Goal: Transaction & Acquisition: Book appointment/travel/reservation

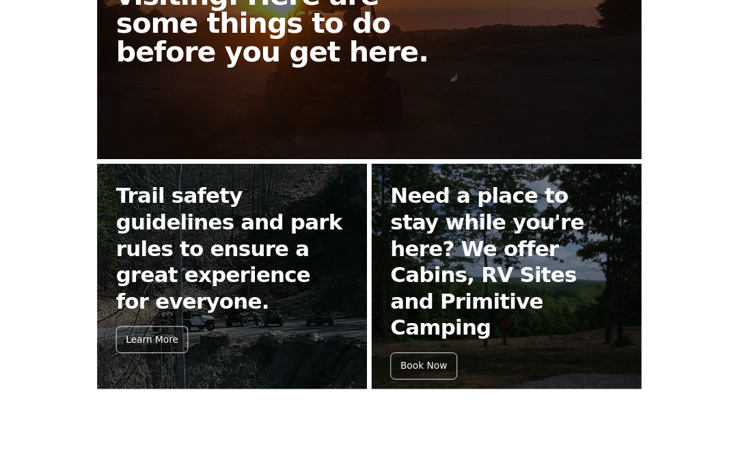
scroll to position [462, 0]
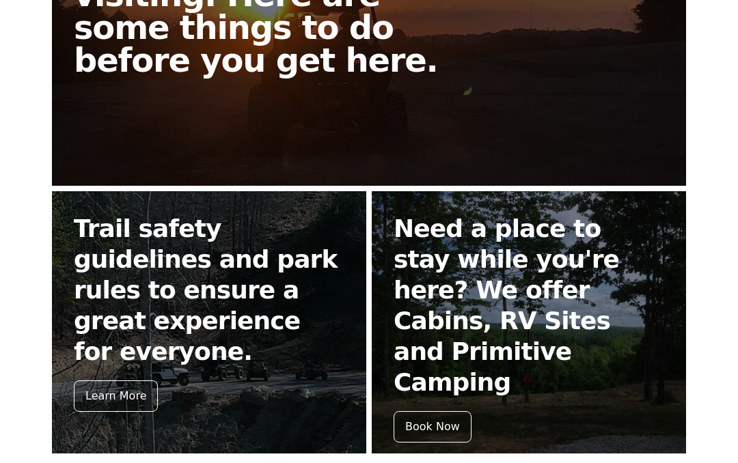
click at [444, 411] on div "Book Now" at bounding box center [432, 426] width 78 height 31
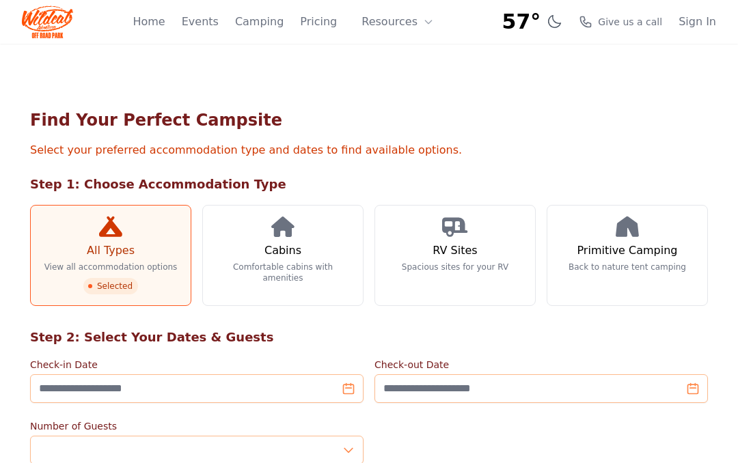
click at [115, 262] on p "View all accommodation options" at bounding box center [110, 267] width 133 height 11
click at [124, 243] on h3 "All Types" at bounding box center [111, 251] width 48 height 16
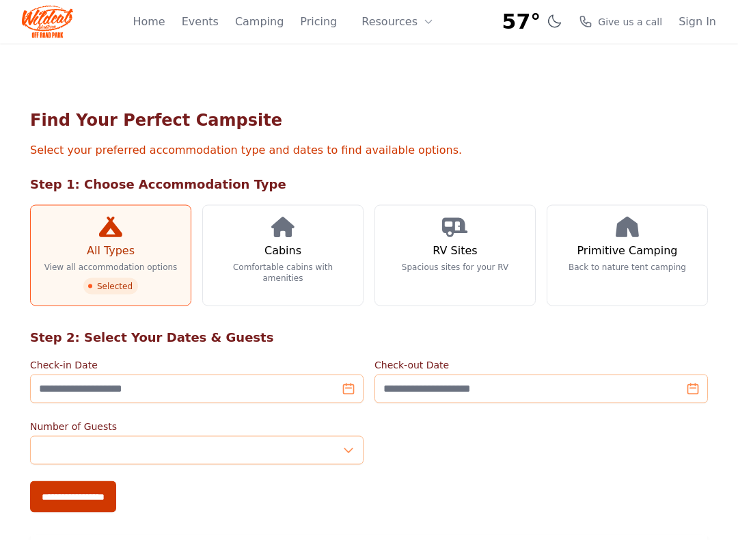
click at [460, 252] on h3 "RV Sites" at bounding box center [454, 251] width 44 height 16
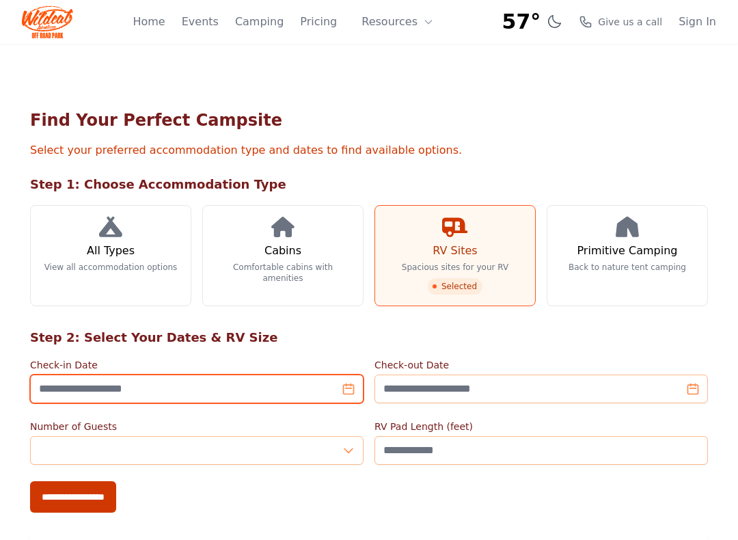
click at [156, 382] on input "Check-in Date" at bounding box center [196, 388] width 333 height 29
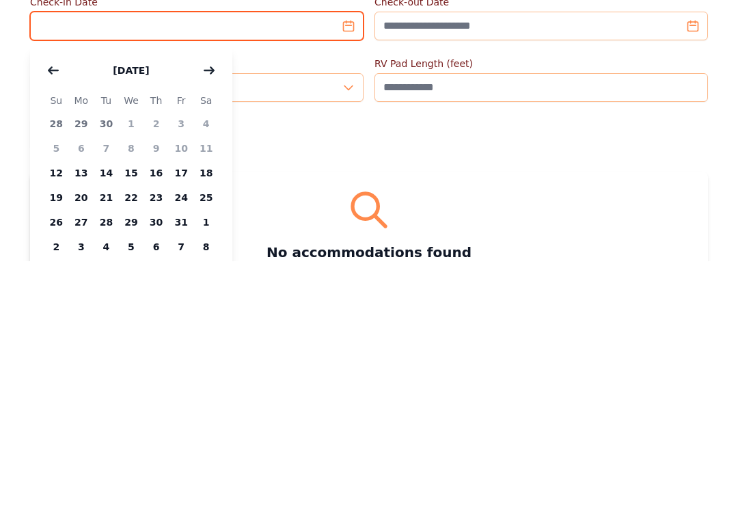
scroll to position [120, 0]
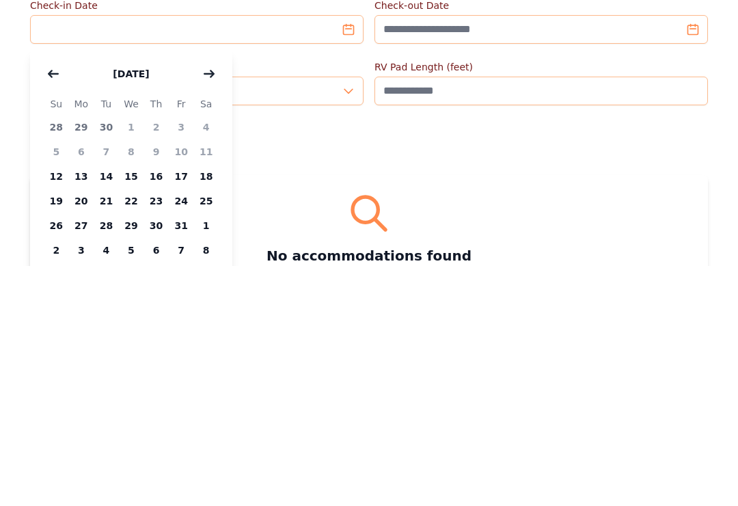
click at [76, 404] on span "13" at bounding box center [81, 416] width 25 height 25
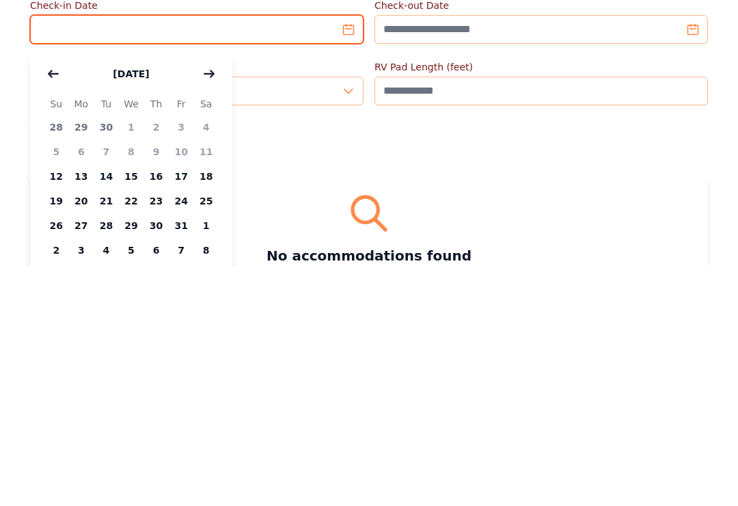
type input "**********"
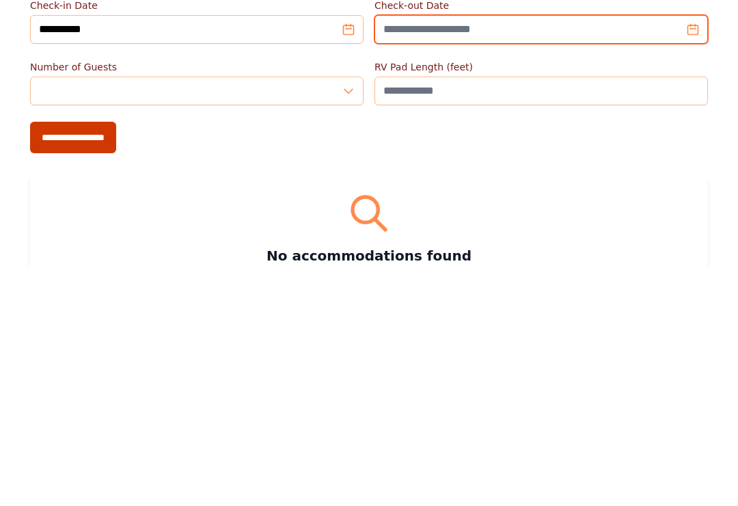
click at [491, 255] on input "Check-out Date" at bounding box center [540, 269] width 333 height 29
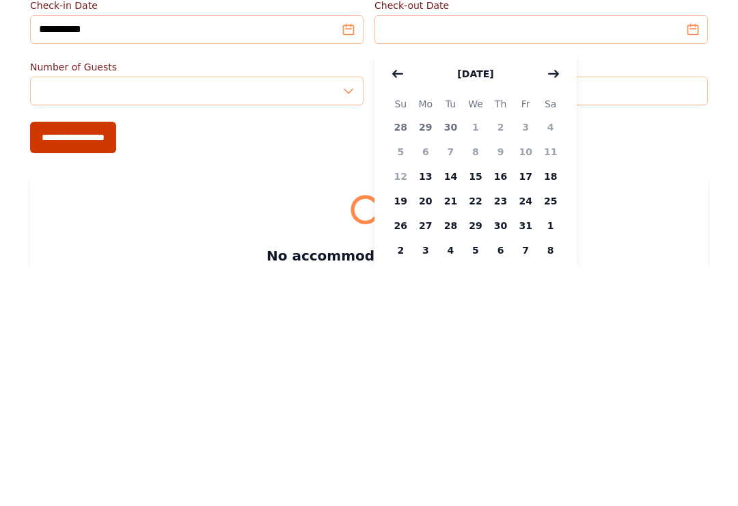
click at [479, 404] on span "15" at bounding box center [475, 416] width 25 height 25
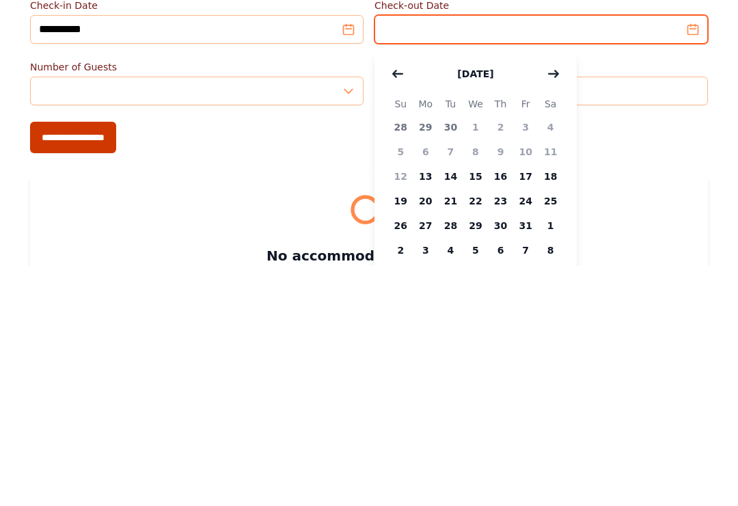
type input "**********"
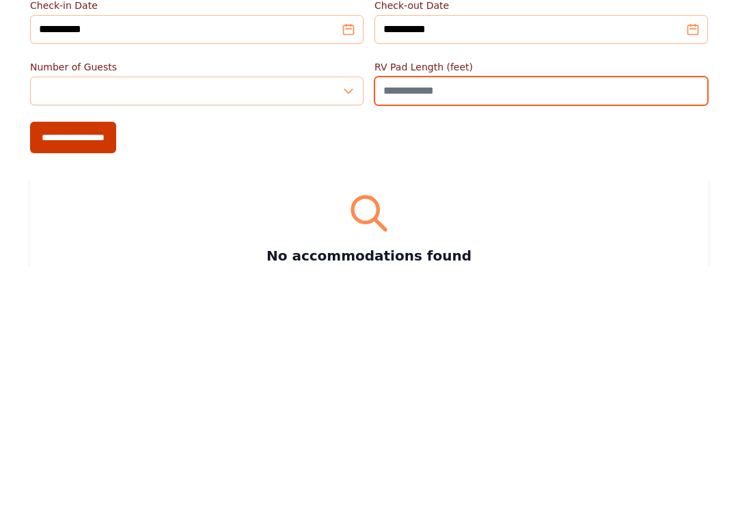
click at [428, 316] on input "RV Pad Length (feet)" at bounding box center [540, 330] width 333 height 29
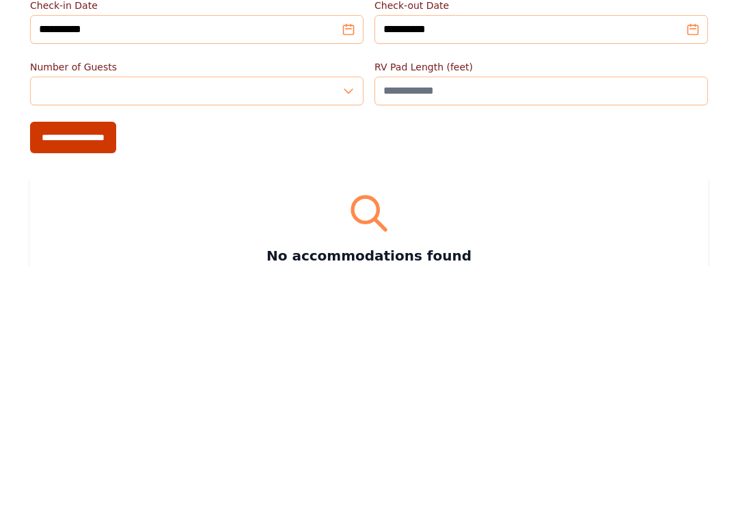
click at [79, 361] on input "**********" at bounding box center [73, 376] width 86 height 31
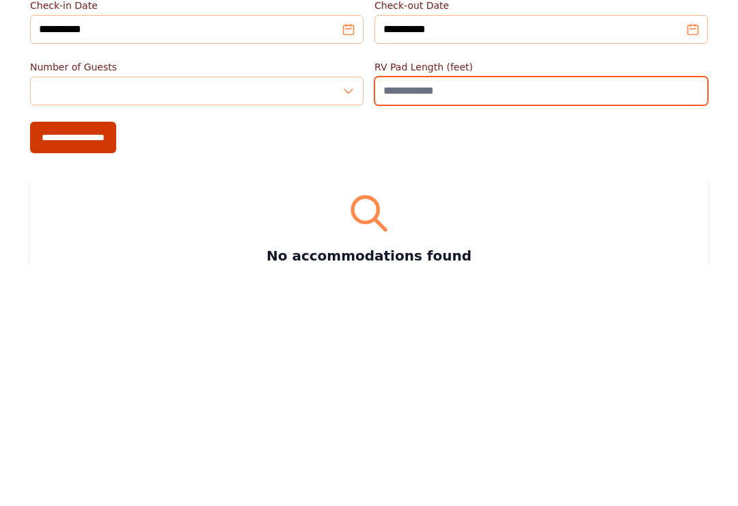
type input "*"
type input "**"
click at [81, 361] on input "**********" at bounding box center [73, 376] width 86 height 31
type input "**********"
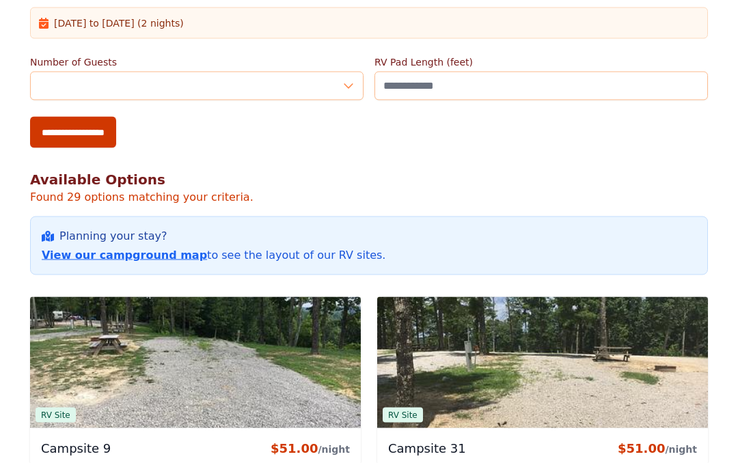
scroll to position [413, 0]
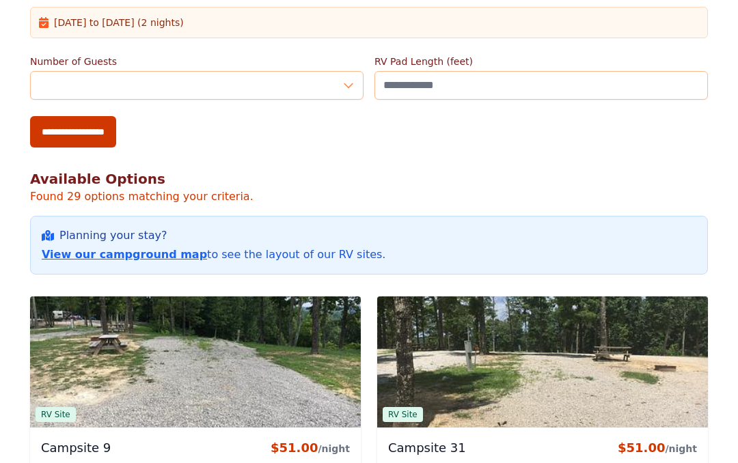
click at [123, 260] on link "View our campground map" at bounding box center [124, 254] width 165 height 13
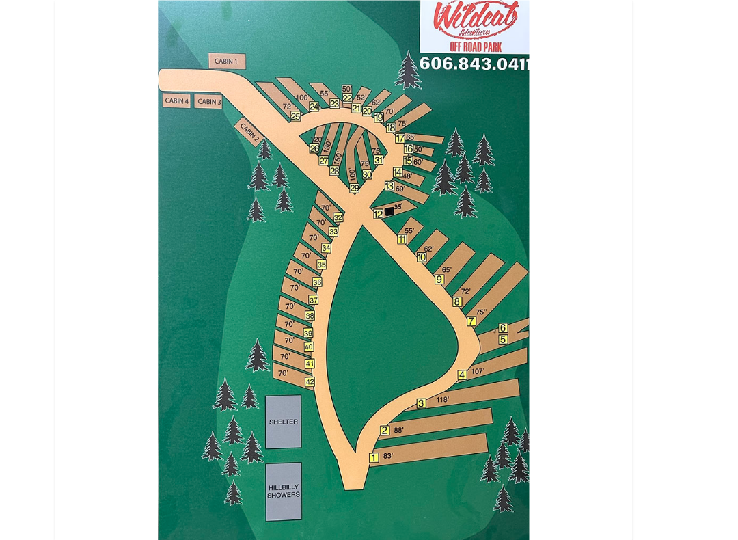
scroll to position [113, 0]
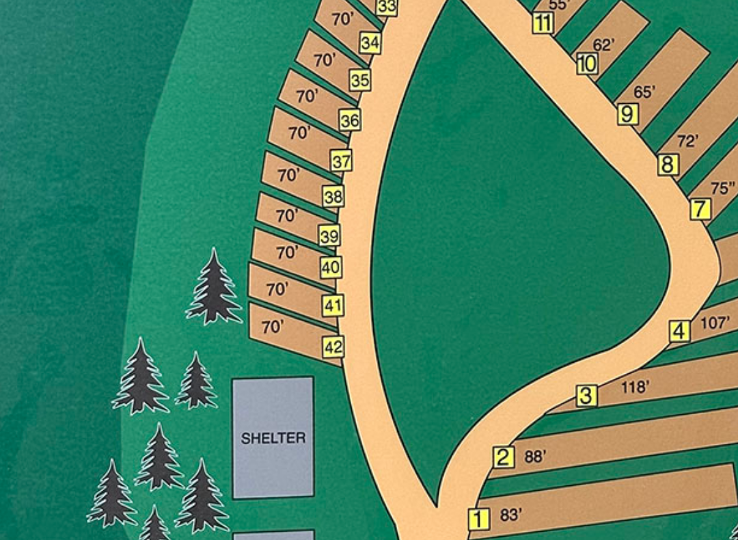
click at [139, 122] on img at bounding box center [368, 224] width 459 height 432
click at [139, 120] on img at bounding box center [368, 224] width 459 height 432
click at [139, 121] on img at bounding box center [368, 224] width 459 height 432
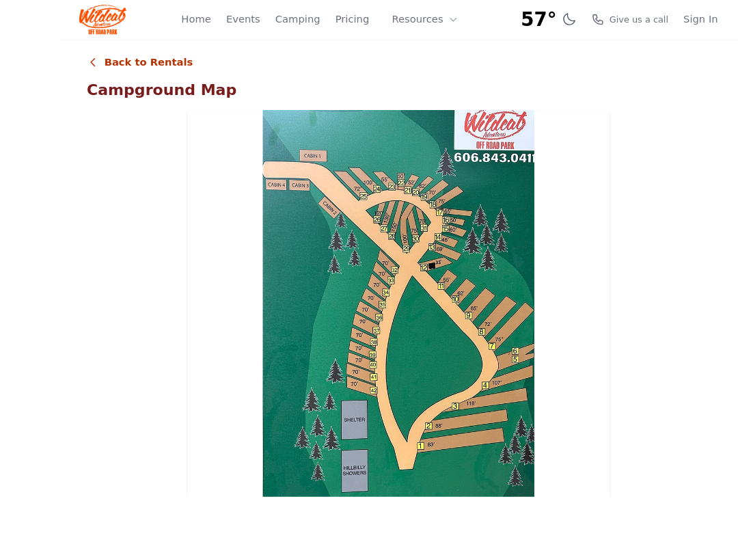
scroll to position [116, 0]
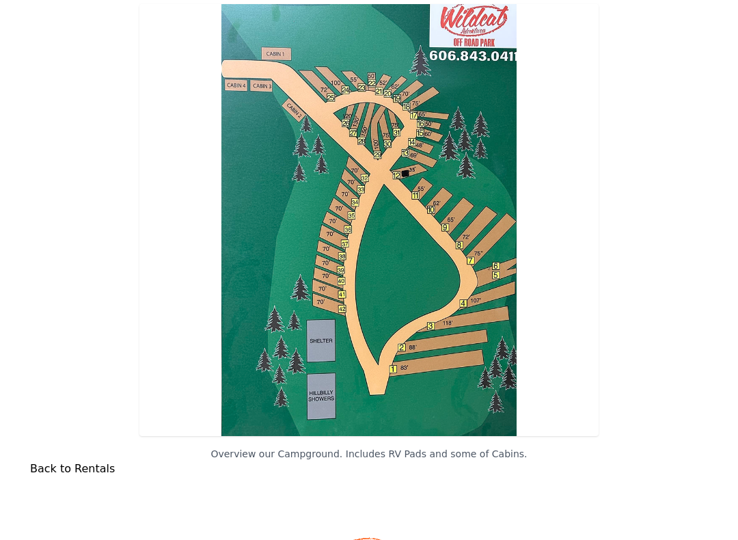
click at [80, 462] on link "Back to Rentals" at bounding box center [72, 468] width 85 height 13
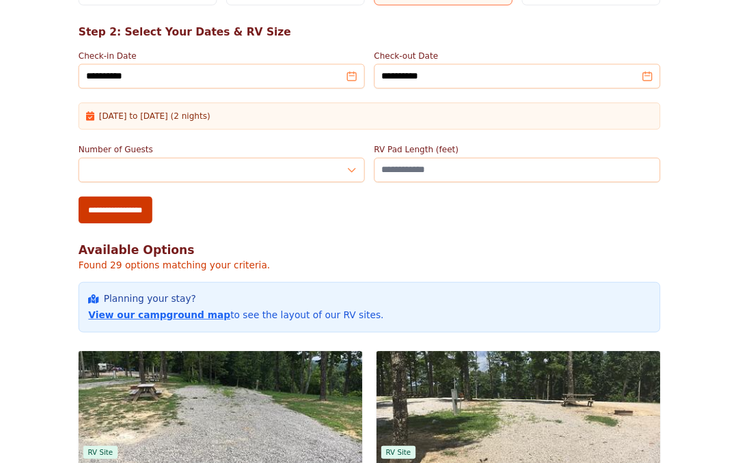
scroll to position [299, 0]
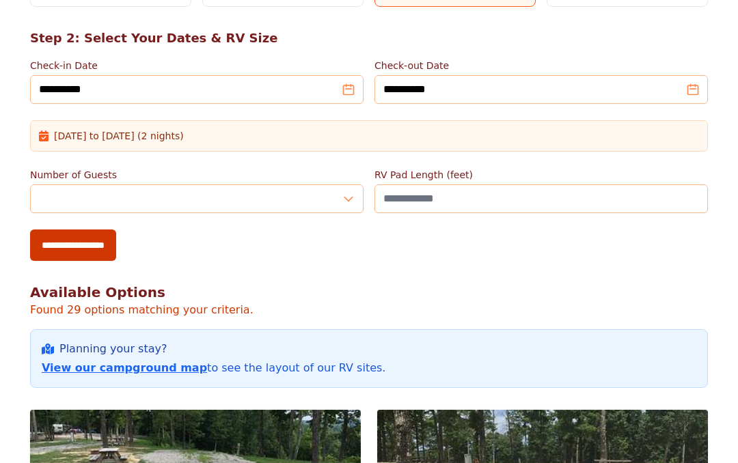
click at [133, 366] on link "View our campground map" at bounding box center [124, 367] width 165 height 13
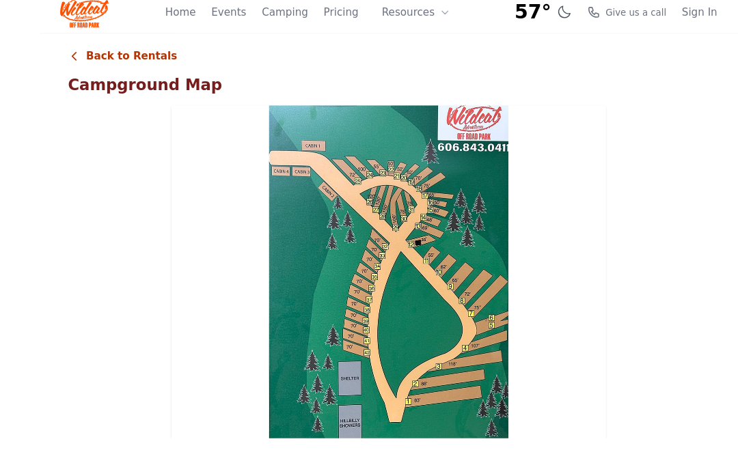
scroll to position [107, 0]
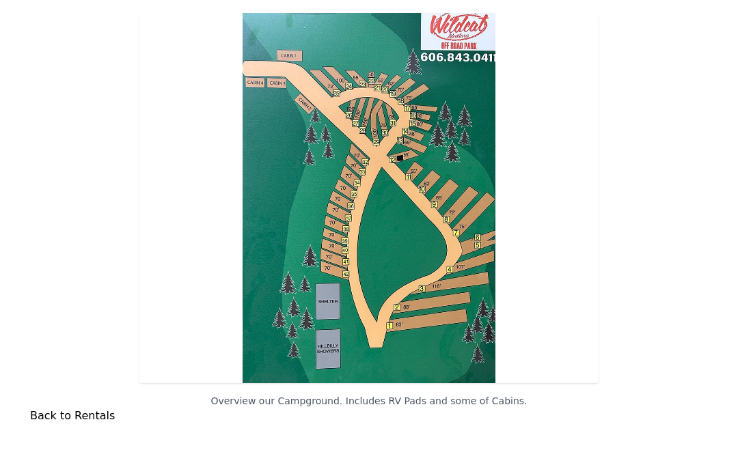
click at [79, 414] on link "Back to Rentals" at bounding box center [72, 415] width 85 height 13
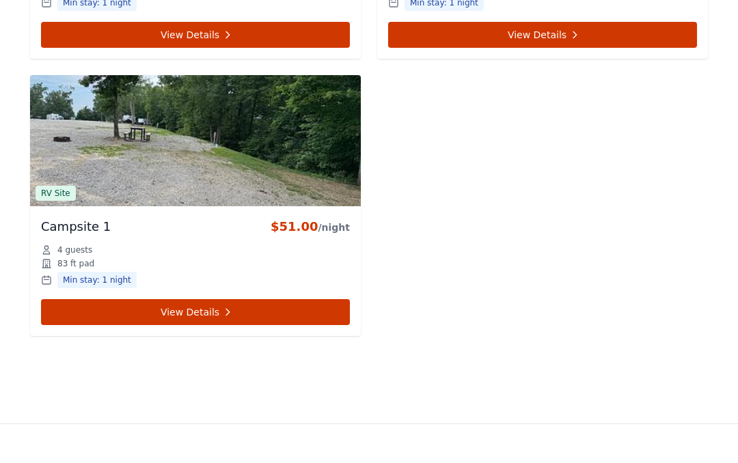
scroll to position [4519, 0]
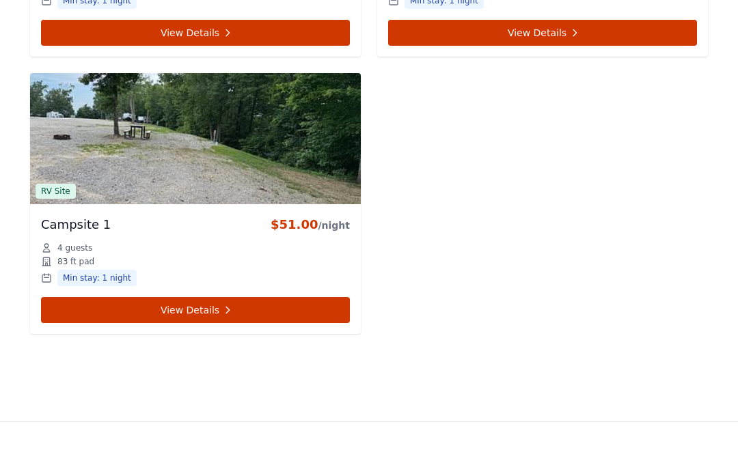
click at [222, 312] on icon at bounding box center [227, 310] width 11 height 11
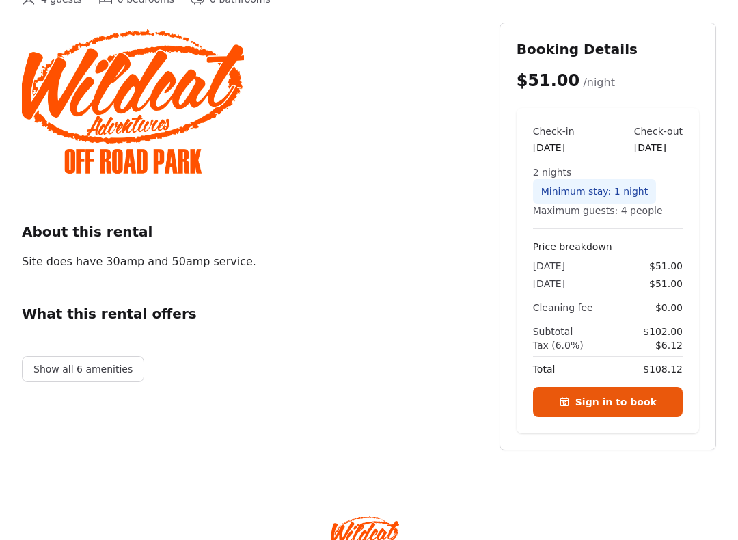
scroll to position [146, 0]
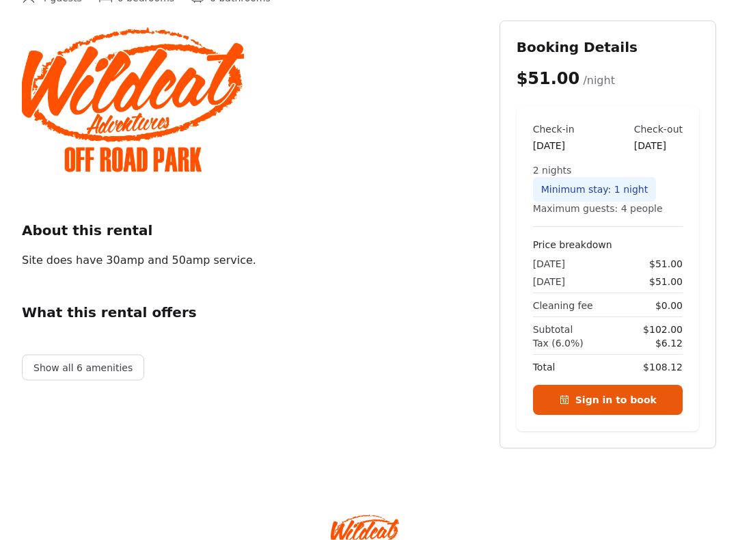
click at [83, 368] on button "Show all 6 amenities" at bounding box center [83, 368] width 122 height 26
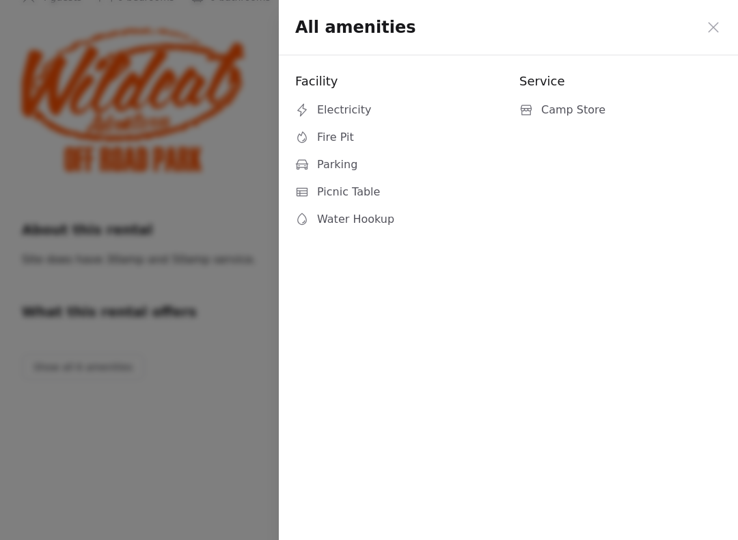
click at [713, 23] on icon at bounding box center [713, 27] width 16 height 16
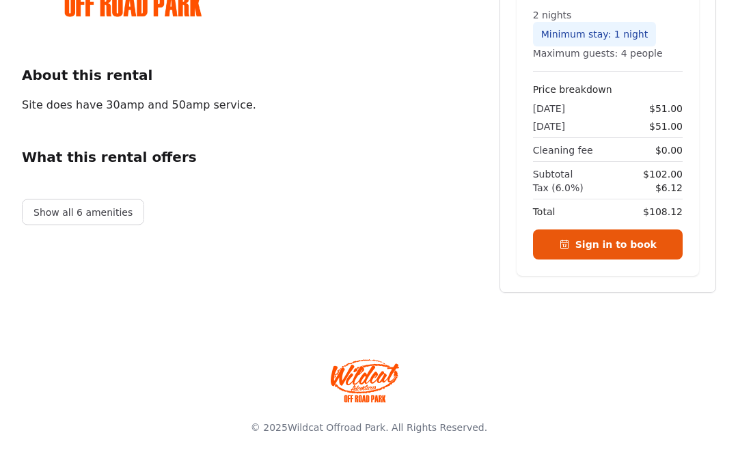
scroll to position [314, 0]
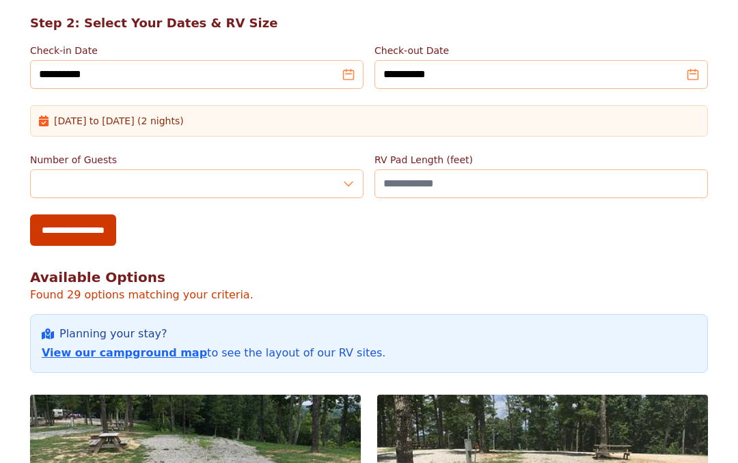
scroll to position [4519, 0]
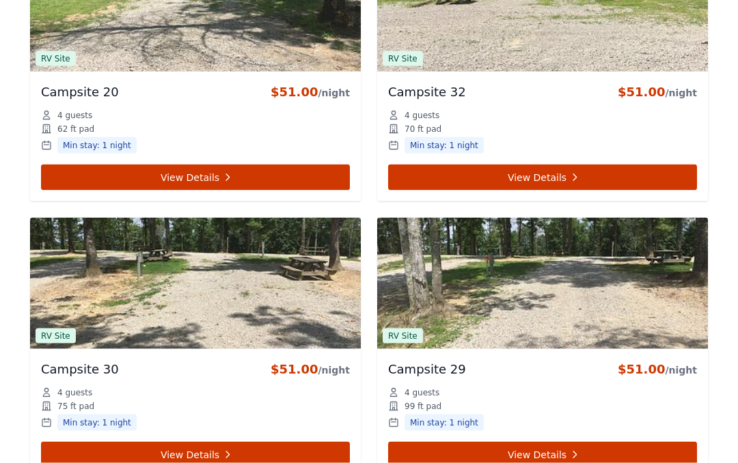
scroll to position [232, 0]
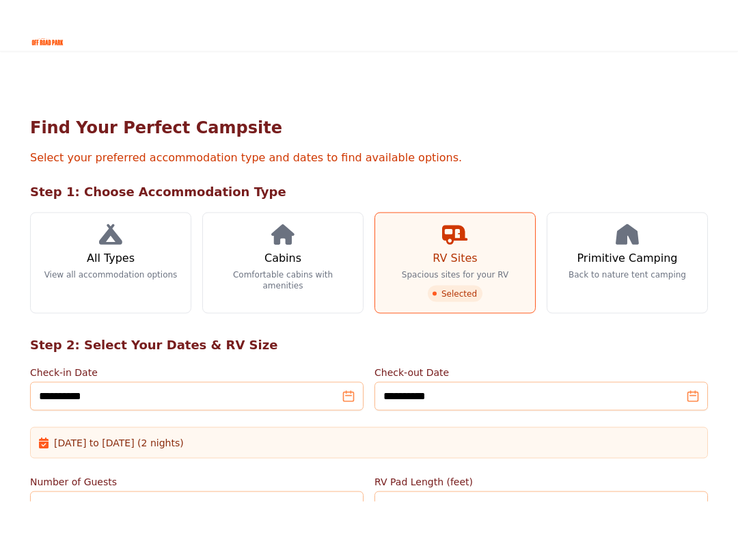
scroll to position [31, 0]
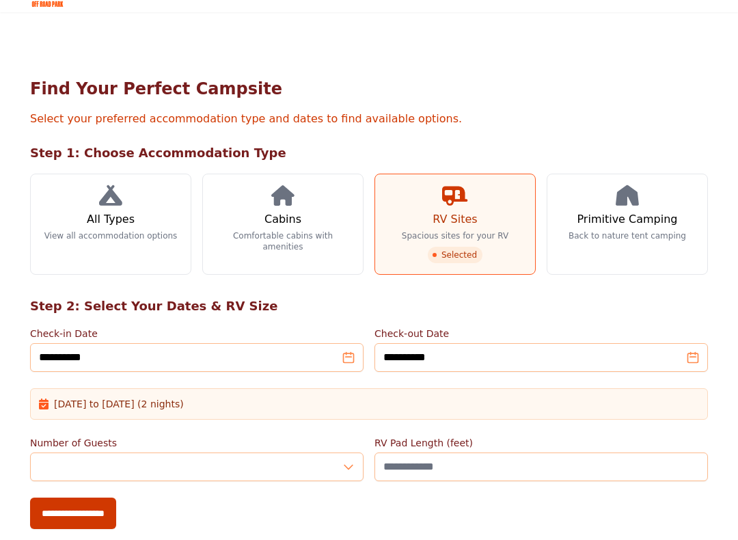
click at [624, 219] on h3 "Primitive Camping" at bounding box center [627, 219] width 100 height 16
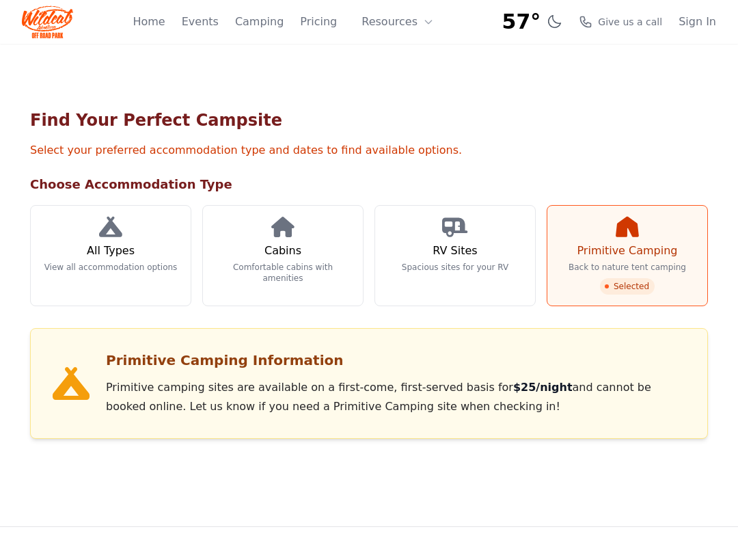
click at [282, 247] on h3 "Cabins" at bounding box center [282, 251] width 37 height 16
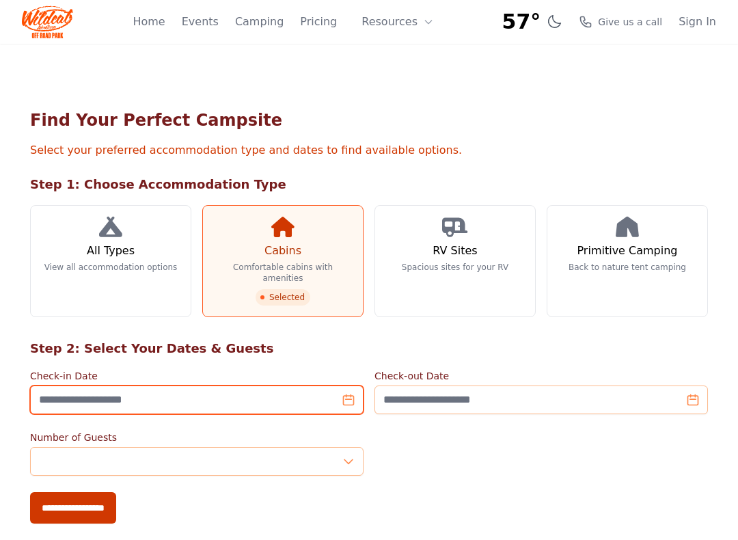
click at [167, 386] on input "Check-in Date" at bounding box center [196, 399] width 333 height 29
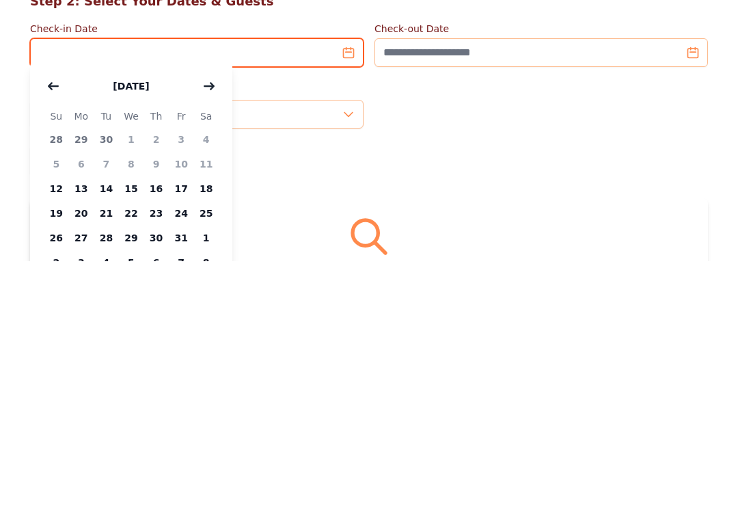
scroll to position [108, 0]
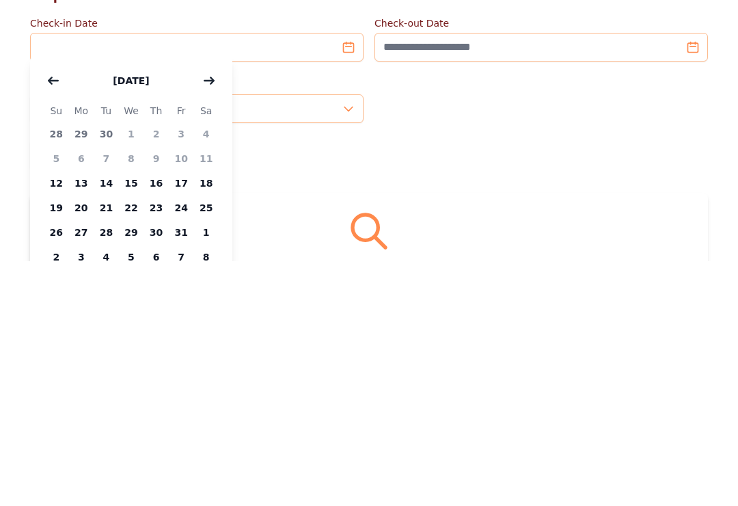
click at [82, 415] on span "13" at bounding box center [81, 427] width 25 height 25
type input "**********"
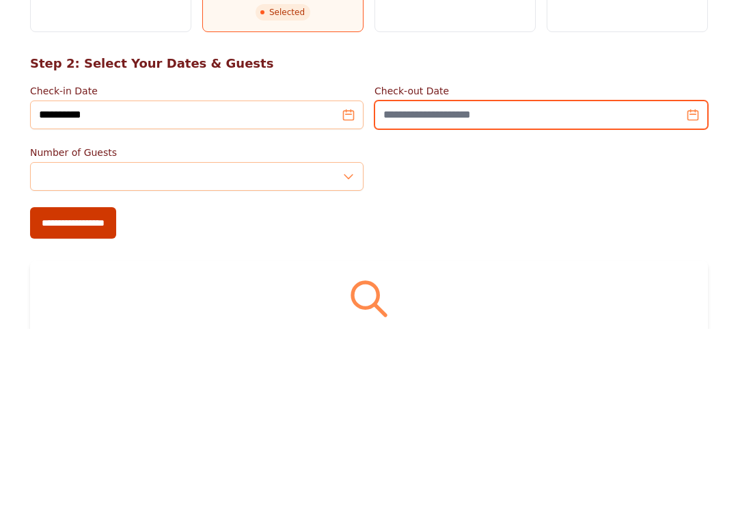
click at [512, 277] on input "Check-out Date" at bounding box center [540, 291] width 333 height 29
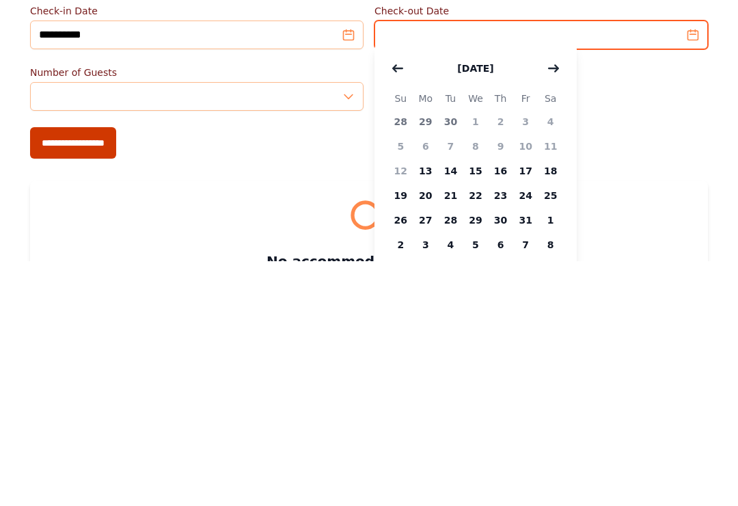
scroll to position [126, 0]
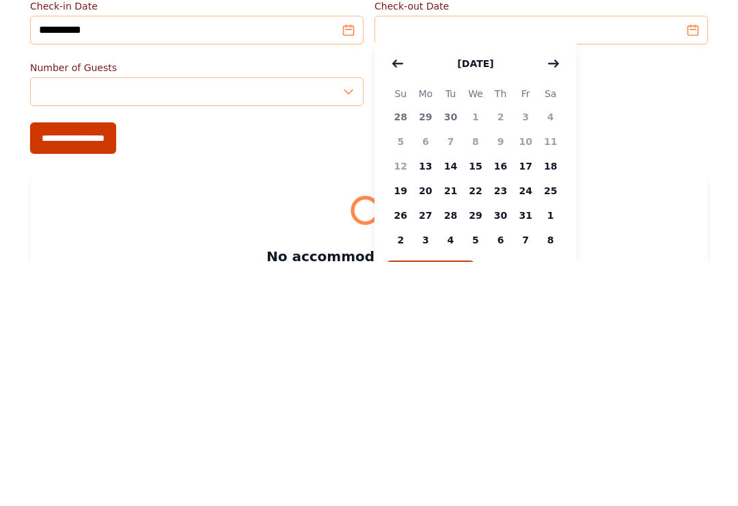
click at [482, 398] on span "15" at bounding box center [475, 410] width 25 height 25
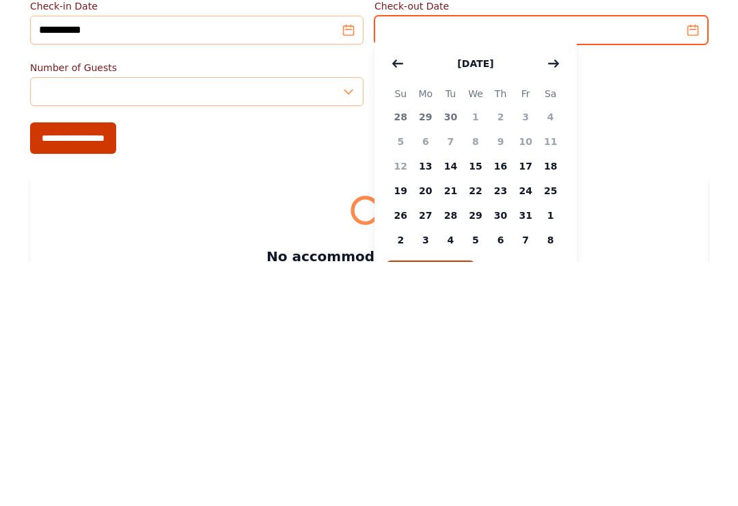
type input "**********"
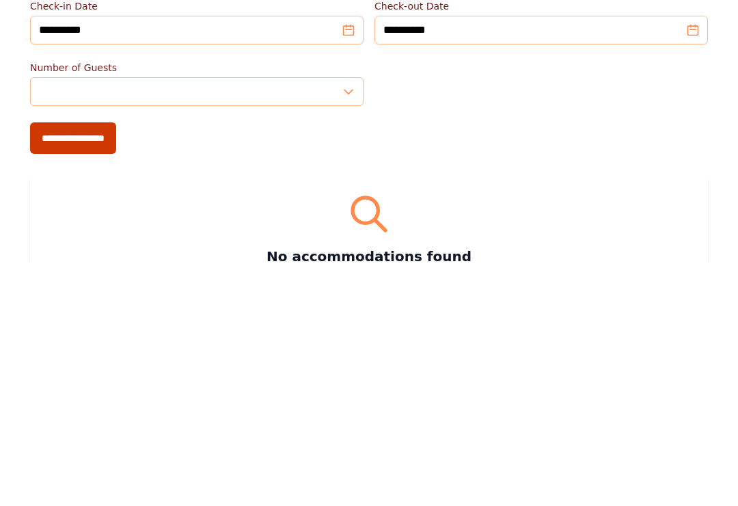
click at [76, 366] on input "**********" at bounding box center [73, 381] width 86 height 31
type input "**********"
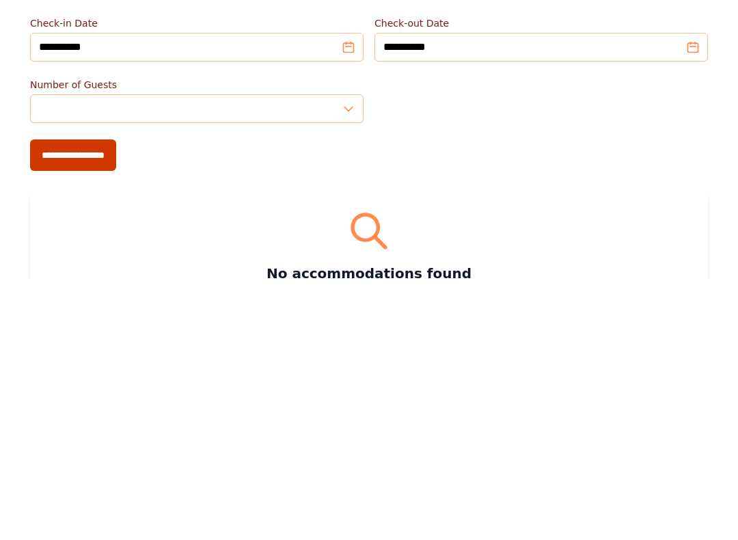
scroll to position [370, 0]
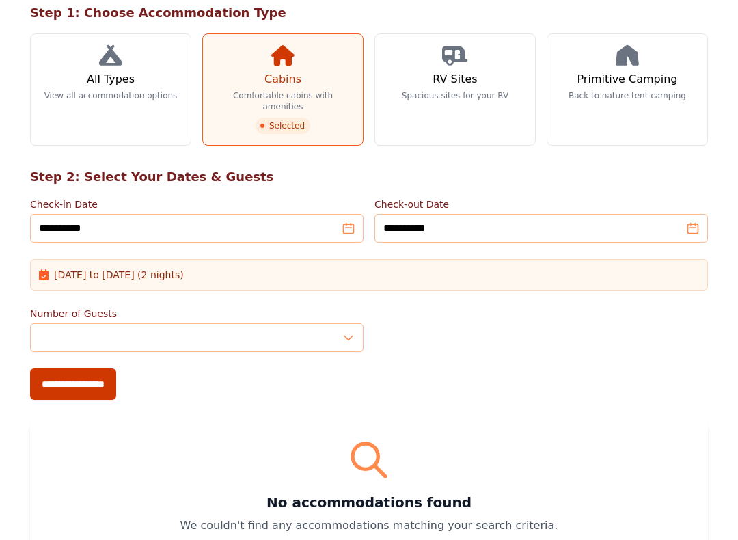
scroll to position [172, 0]
click at [450, 79] on h3 "RV Sites" at bounding box center [454, 78] width 44 height 16
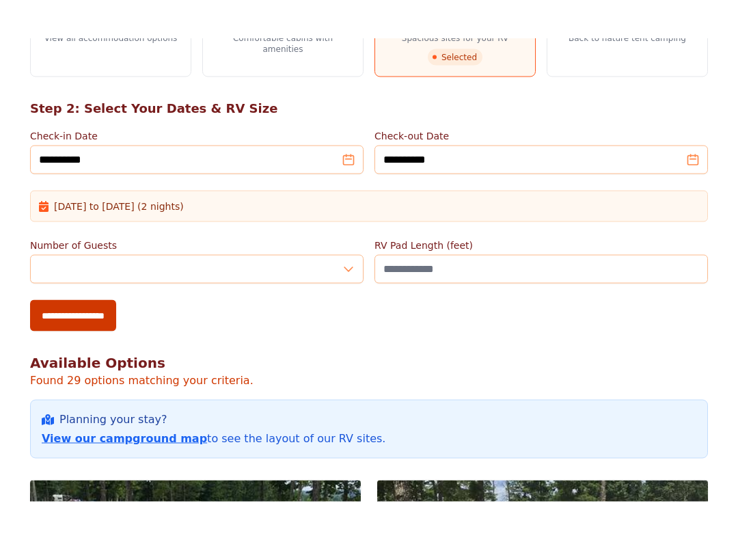
scroll to position [275, 0]
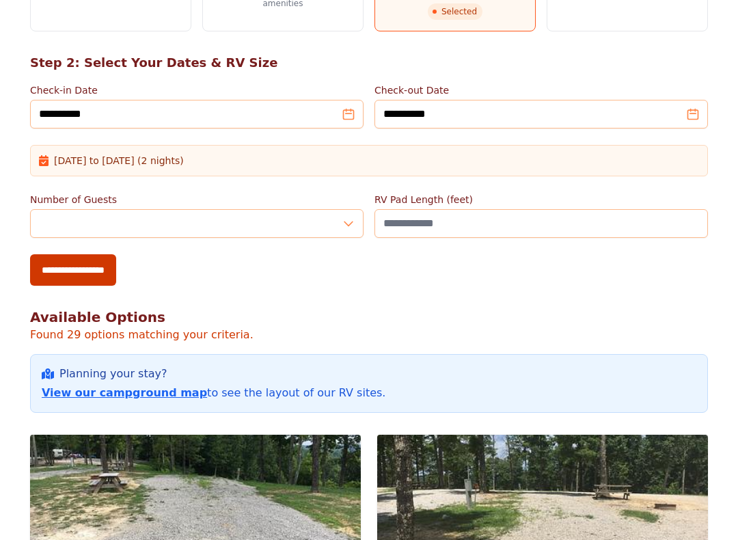
click at [124, 393] on link "View our campground map" at bounding box center [124, 392] width 165 height 13
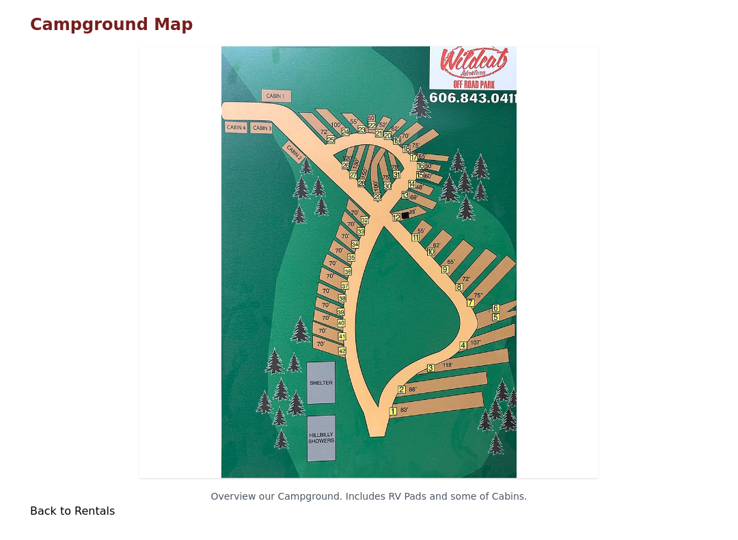
scroll to position [80, 0]
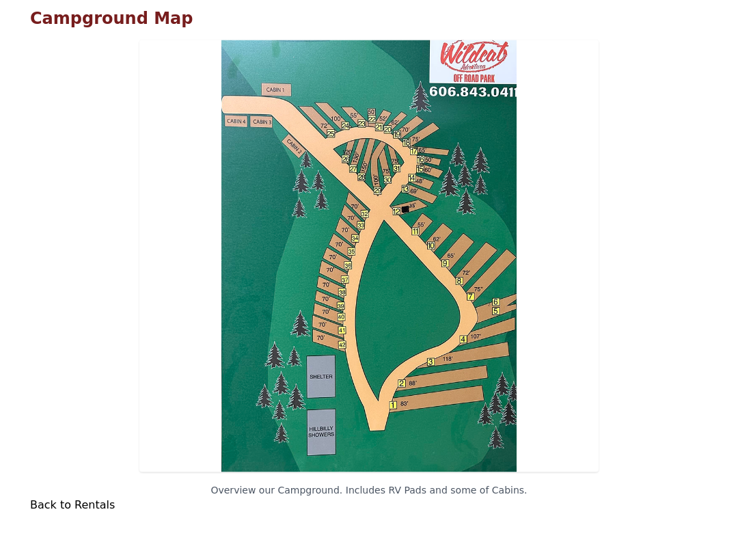
click at [81, 462] on link "Back to Rentals" at bounding box center [72, 504] width 85 height 13
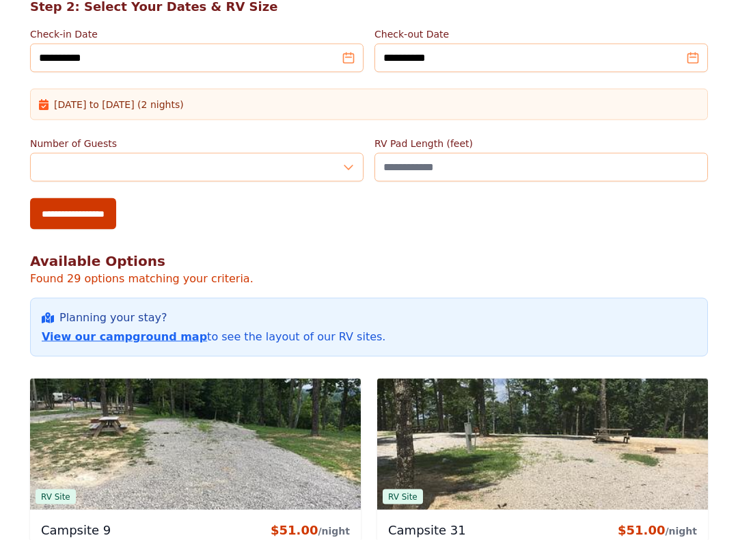
scroll to position [331, 0]
click at [144, 337] on link "View our campground map" at bounding box center [124, 335] width 165 height 13
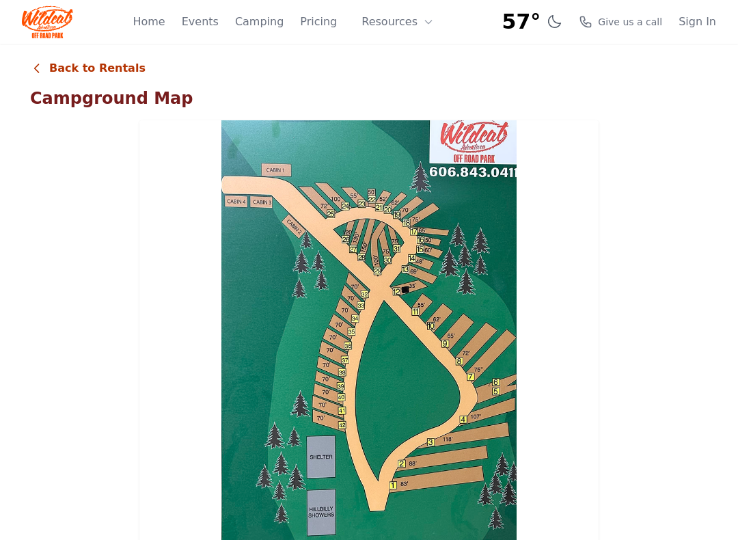
click at [42, 70] on icon at bounding box center [37, 68] width 14 height 14
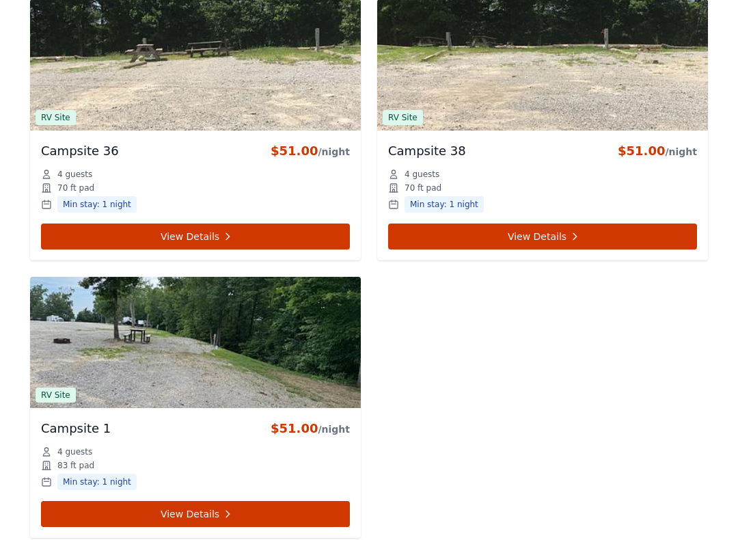
scroll to position [4322, 0]
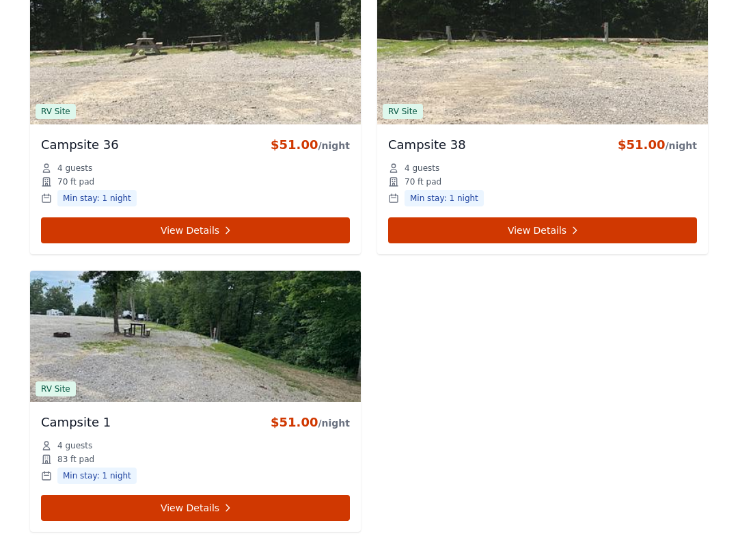
click at [220, 350] on img at bounding box center [195, 336] width 331 height 131
click at [217, 354] on img at bounding box center [195, 336] width 331 height 131
click at [222, 462] on icon at bounding box center [227, 507] width 11 height 11
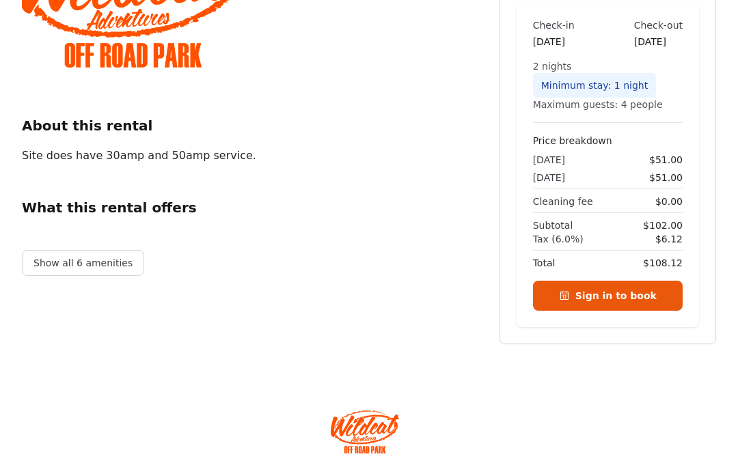
scroll to position [314, 0]
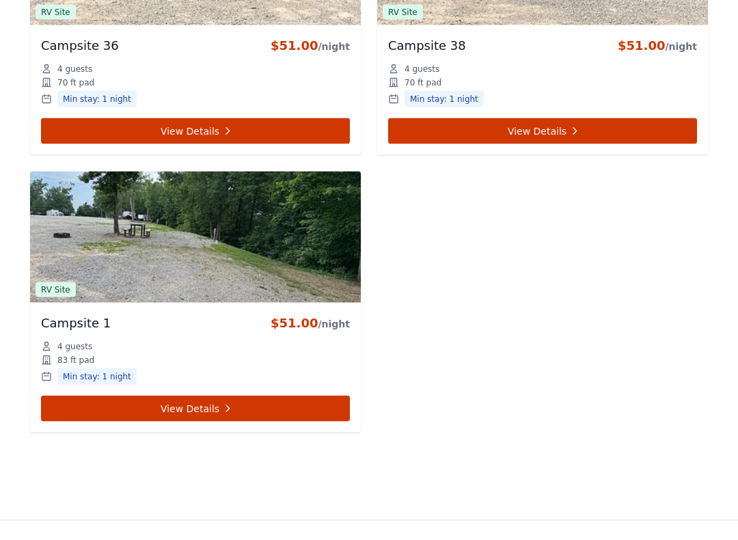
scroll to position [4423, 0]
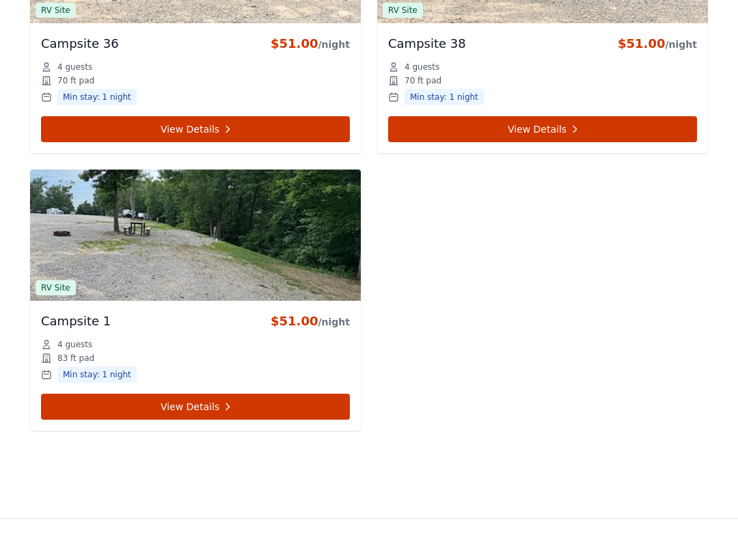
click at [215, 402] on link "View Details" at bounding box center [195, 406] width 309 height 26
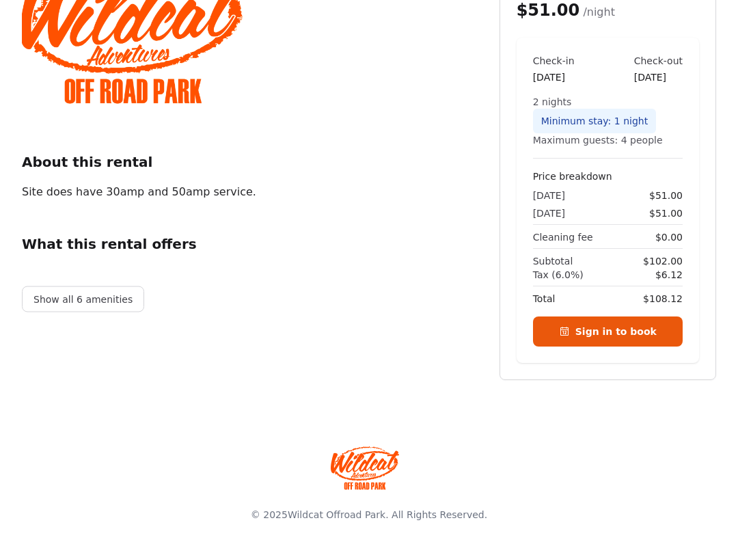
scroll to position [238, 0]
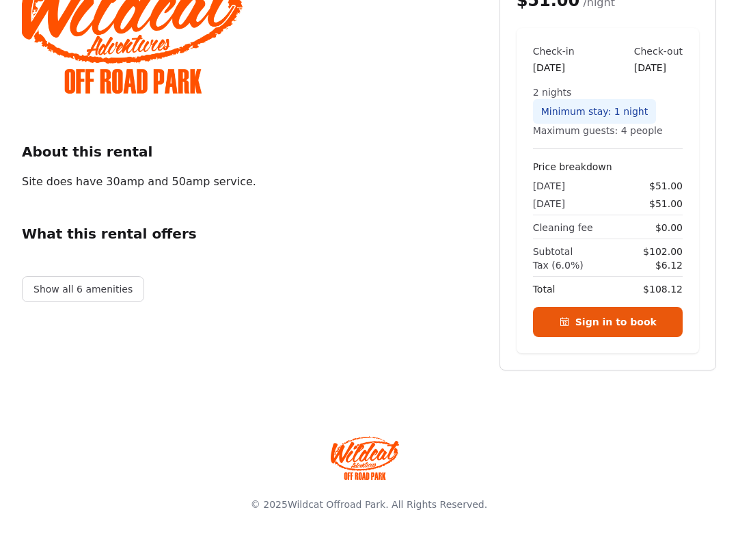
click at [633, 318] on link "Sign in to book" at bounding box center [608, 322] width 150 height 30
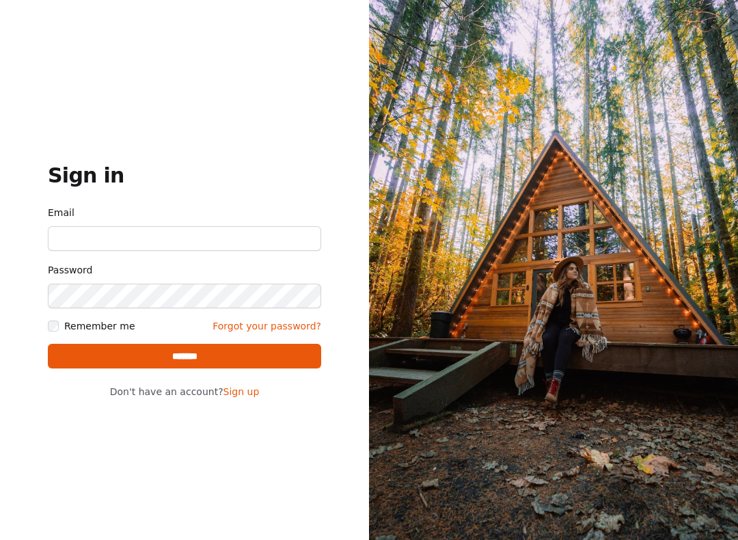
click at [126, 462] on div "Sign in Email Password Remember me Forgot your password? ******* Don't have an …" at bounding box center [184, 270] width 369 height 540
click at [198, 232] on input "Email" at bounding box center [184, 238] width 273 height 25
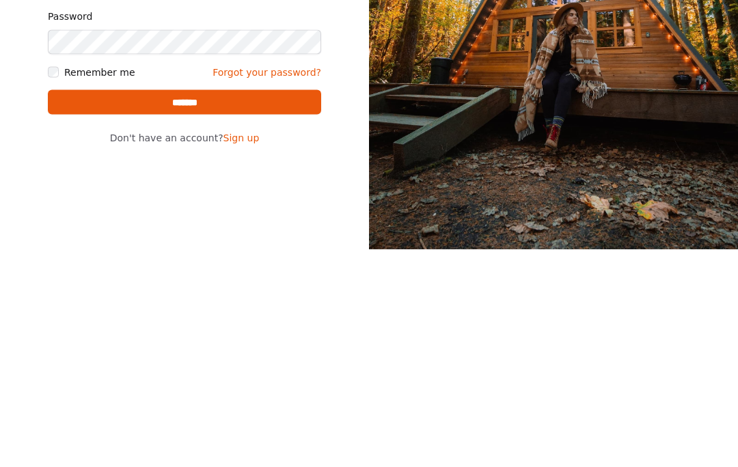
click at [243, 350] on link "Sign up" at bounding box center [241, 355] width 36 height 11
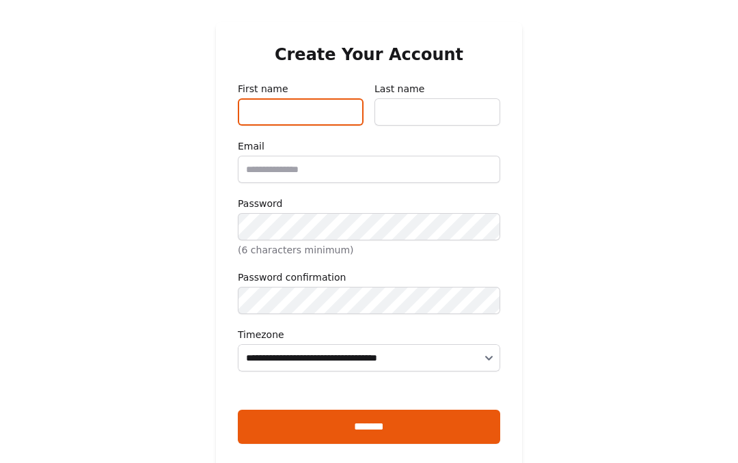
click at [304, 105] on input "First name" at bounding box center [301, 111] width 126 height 27
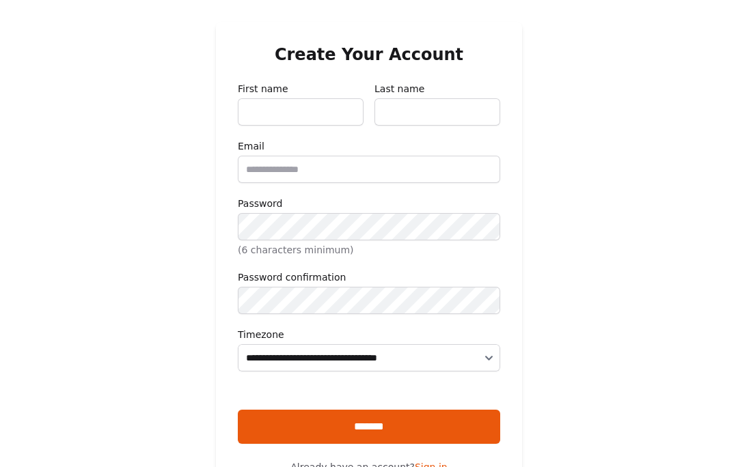
type input "*****"
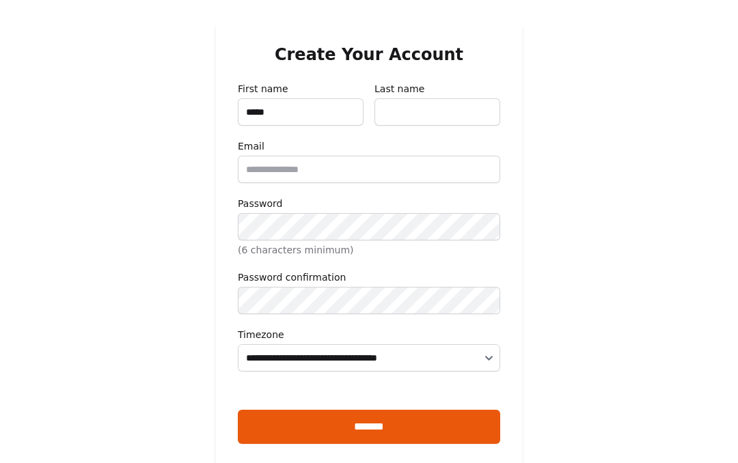
type input "***"
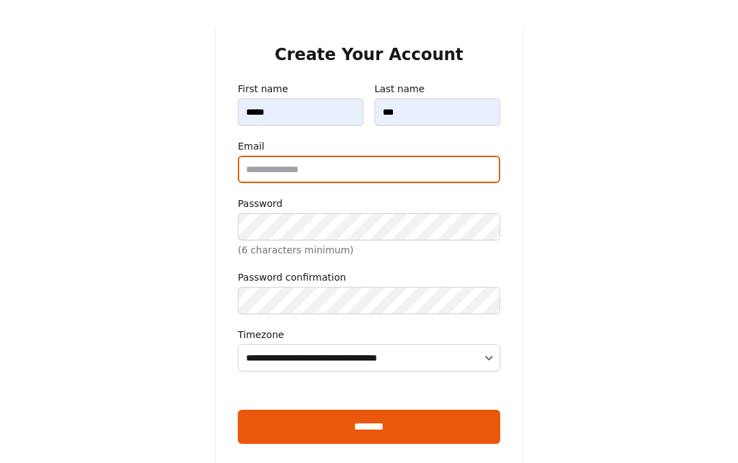
type input "**********"
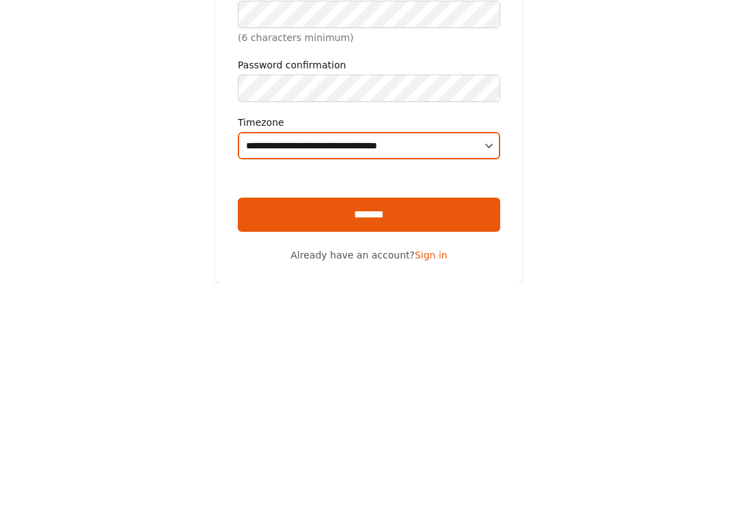
click at [480, 344] on select "**********" at bounding box center [369, 357] width 262 height 27
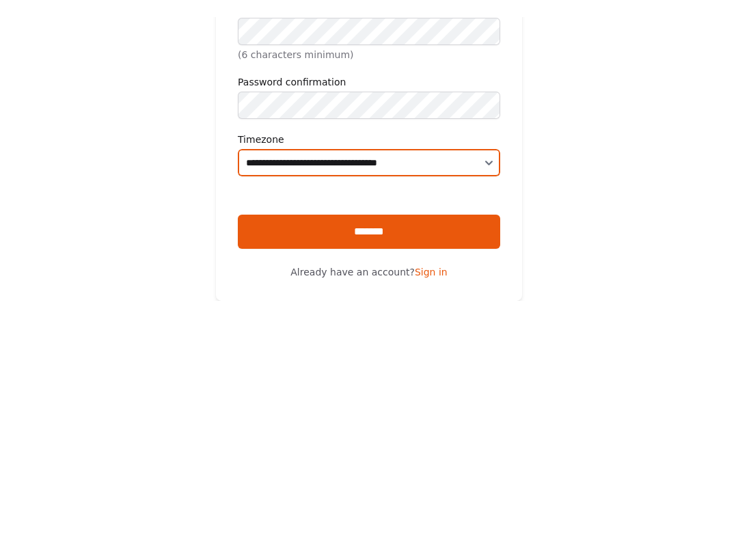
scroll to position [204, 0]
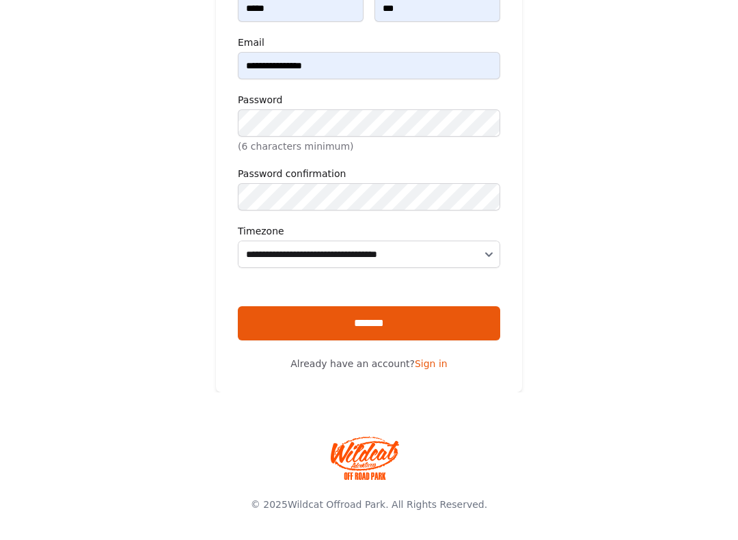
click at [404, 320] on input "*******" at bounding box center [369, 323] width 262 height 34
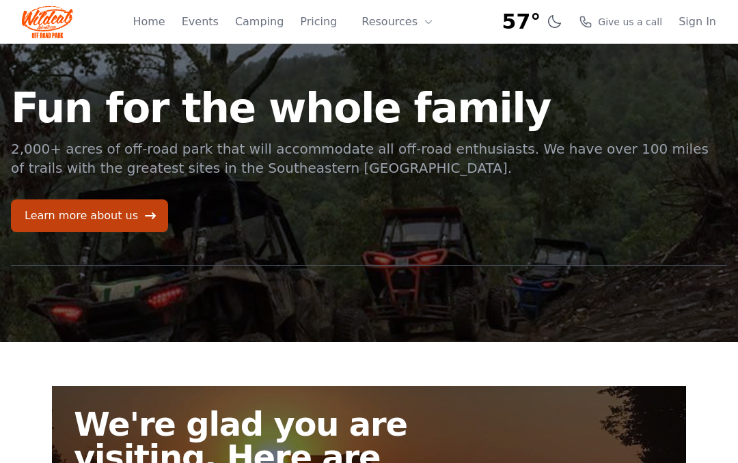
click at [115, 215] on link "Learn more about us" at bounding box center [89, 215] width 157 height 33
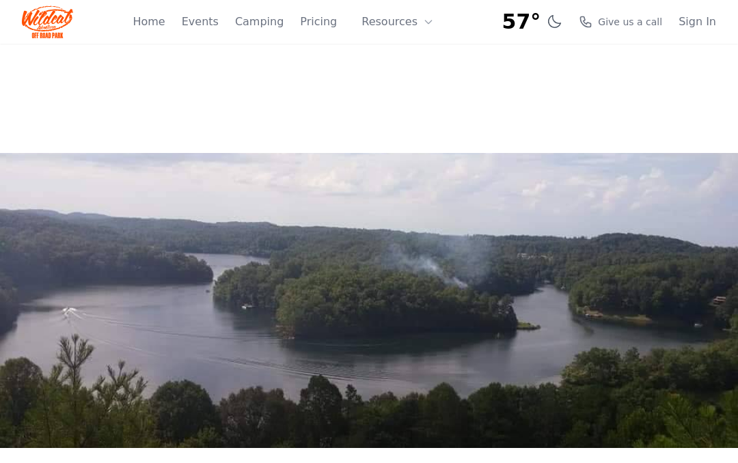
click at [215, 14] on link "Events" at bounding box center [200, 22] width 37 height 16
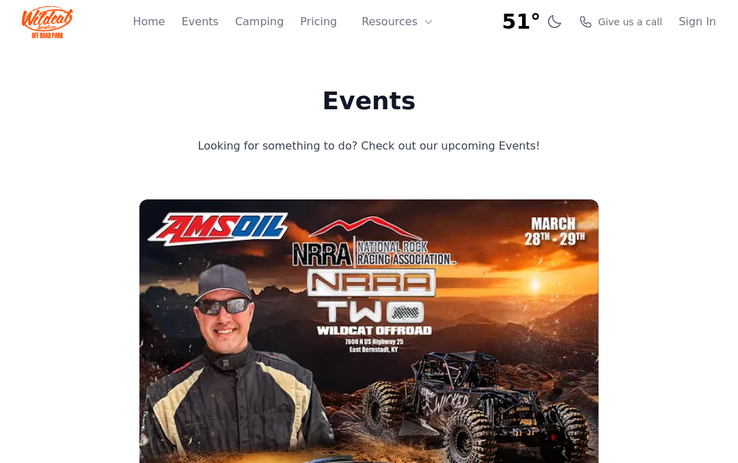
click at [269, 20] on link "Camping" at bounding box center [259, 22] width 49 height 16
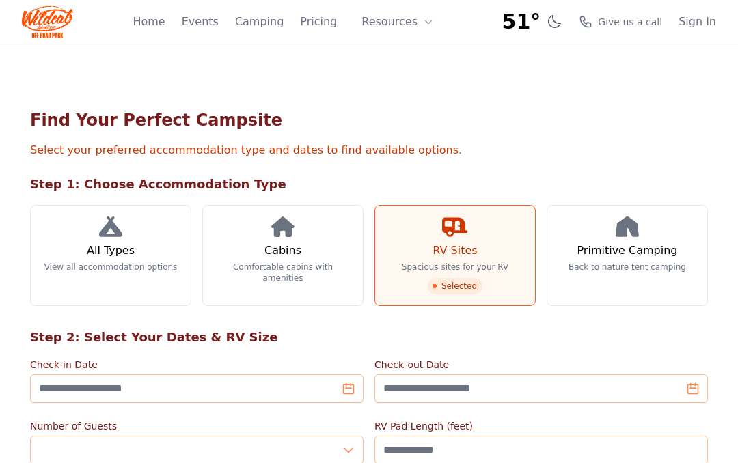
click at [329, 14] on link "Pricing" at bounding box center [318, 22] width 37 height 16
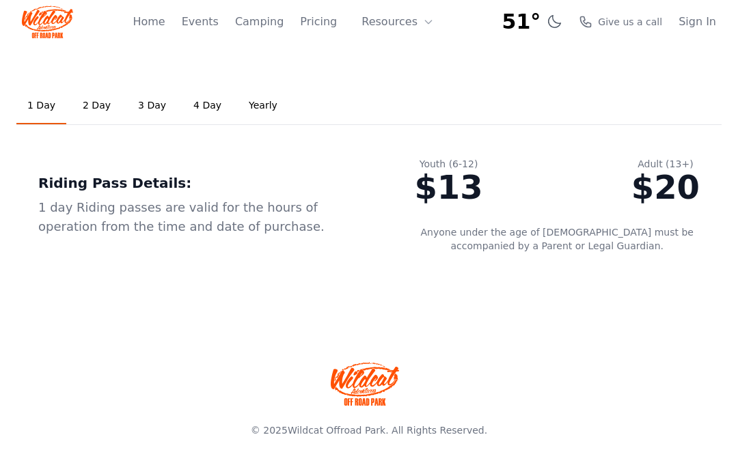
click at [101, 98] on link "2 Day" at bounding box center [97, 105] width 50 height 37
click at [46, 95] on link "1 Day" at bounding box center [41, 105] width 50 height 37
click at [329, 20] on link "Pricing" at bounding box center [318, 22] width 37 height 16
click at [394, 18] on button "Resources" at bounding box center [397, 21] width 89 height 27
click at [326, 19] on link "Pricing" at bounding box center [318, 22] width 37 height 16
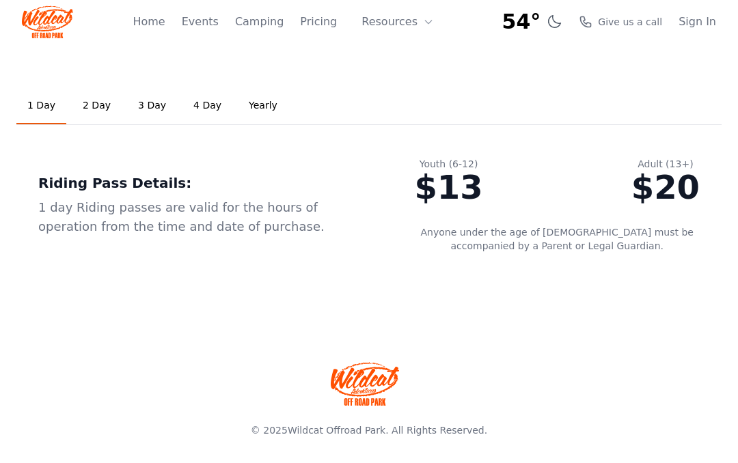
click at [406, 16] on button "Resources" at bounding box center [397, 21] width 89 height 27
click at [423, 53] on link "About" at bounding box center [418, 56] width 131 height 25
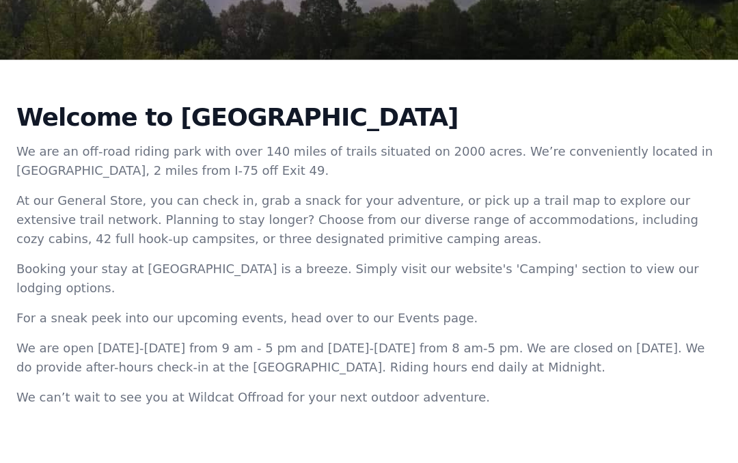
scroll to position [385, 0]
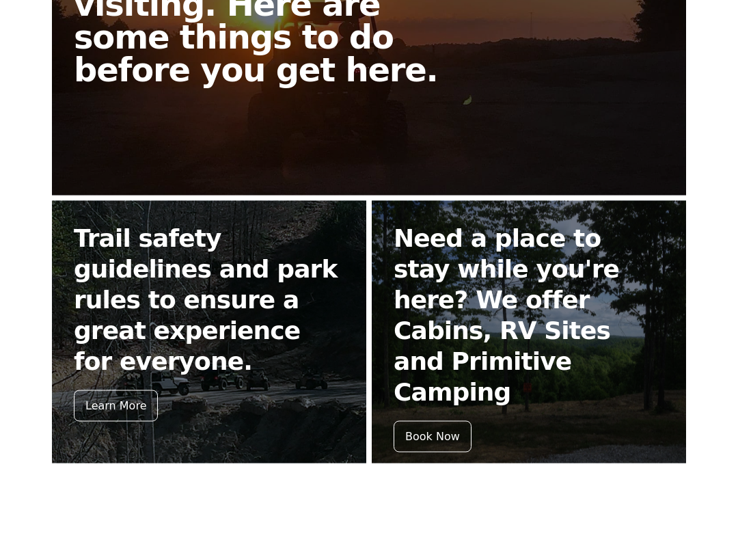
scroll to position [454, 0]
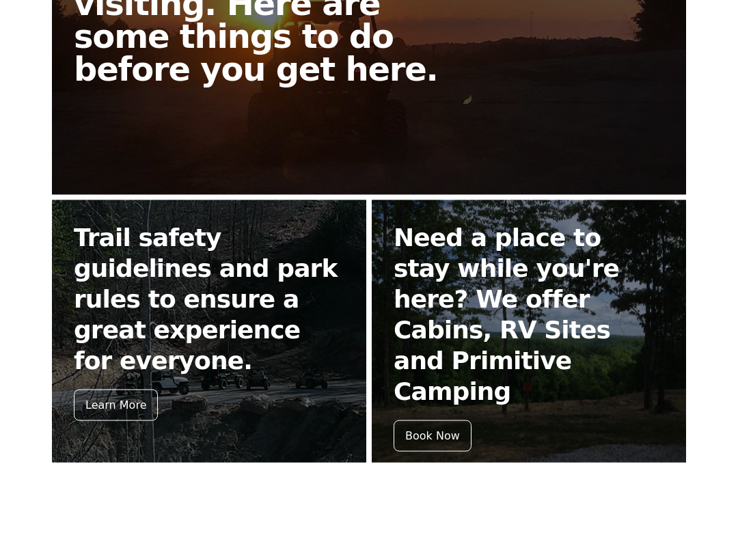
click at [122, 389] on div "Learn More" at bounding box center [116, 404] width 84 height 31
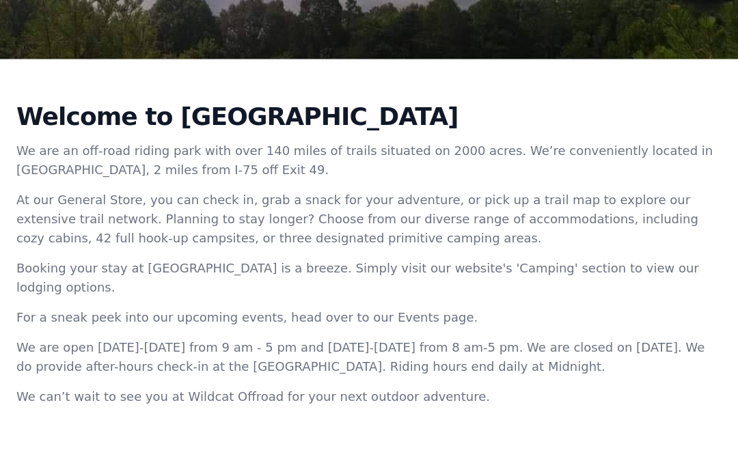
scroll to position [359, 0]
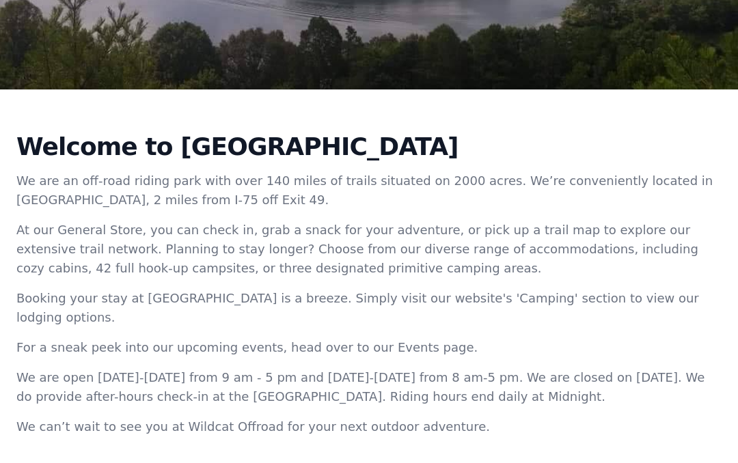
click at [563, 376] on p "We are open [DATE]-[DATE] from 9 am - 5 pm and [DATE]-[DATE] from 8 am-5 pm. We…" at bounding box center [366, 387] width 700 height 38
